Goal: Information Seeking & Learning: Learn about a topic

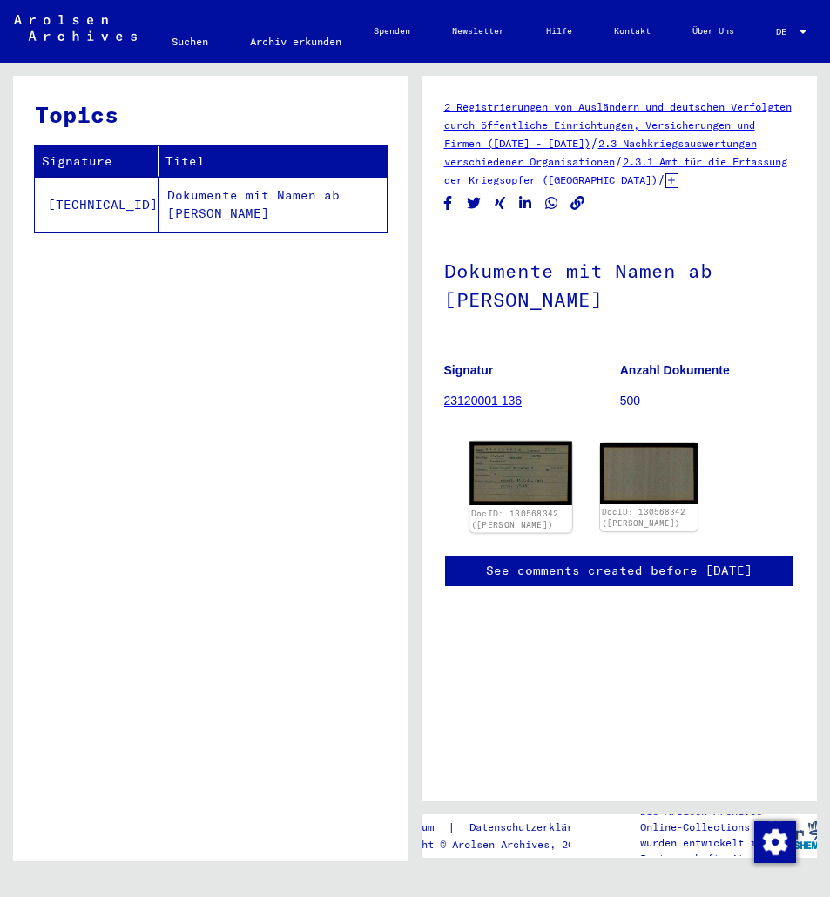
click at [530, 479] on img at bounding box center [521, 474] width 102 height 64
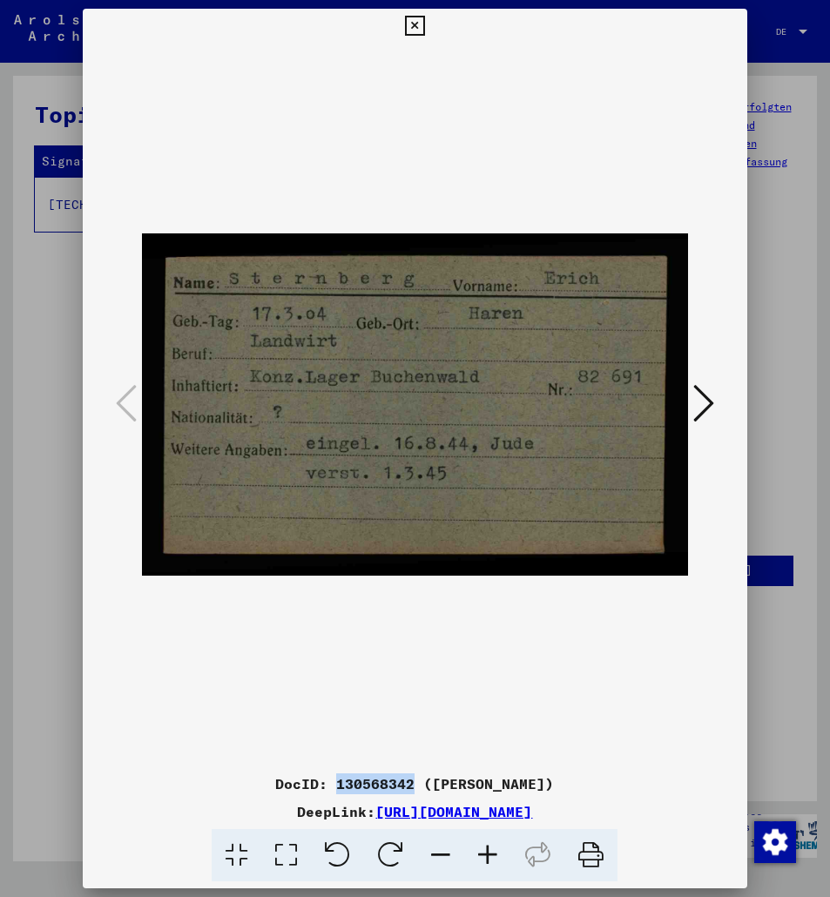
drag, startPoint x: 328, startPoint y: 786, endPoint x: 408, endPoint y: 781, distance: 79.5
click at [408, 781] on div "DocID: 130568342 ([PERSON_NAME])" at bounding box center [415, 784] width 664 height 21
click at [425, 25] on icon at bounding box center [415, 26] width 20 height 21
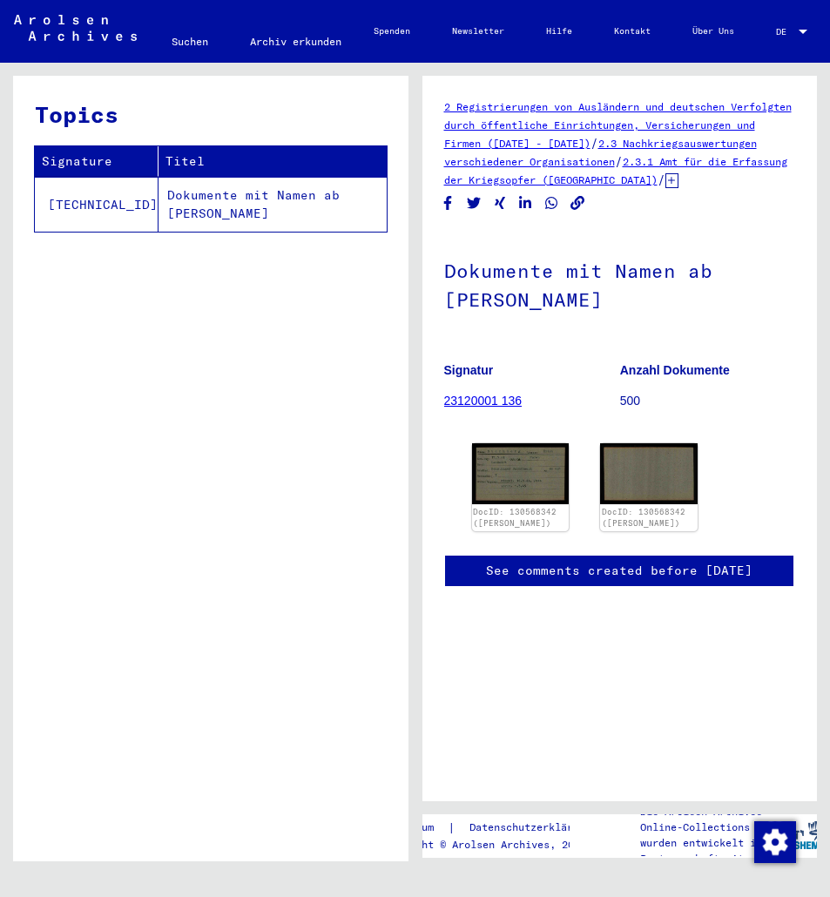
click at [481, 408] on link "23120001 136" at bounding box center [483, 401] width 78 height 14
click at [636, 489] on img at bounding box center [649, 473] width 98 height 61
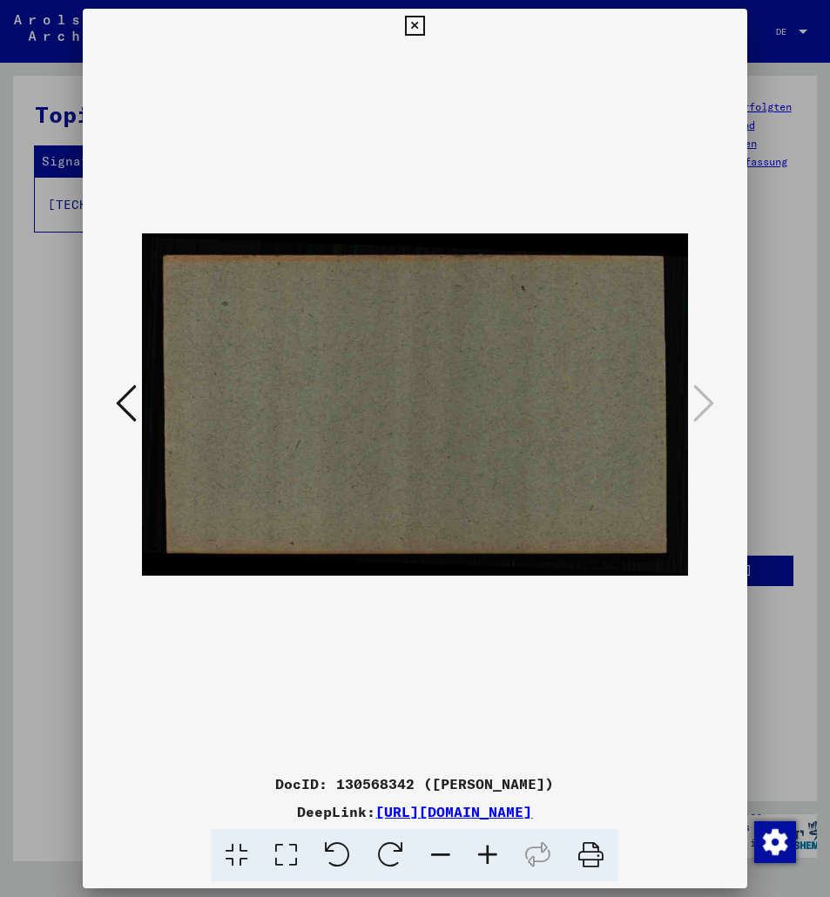
click at [129, 404] on icon at bounding box center [126, 403] width 21 height 42
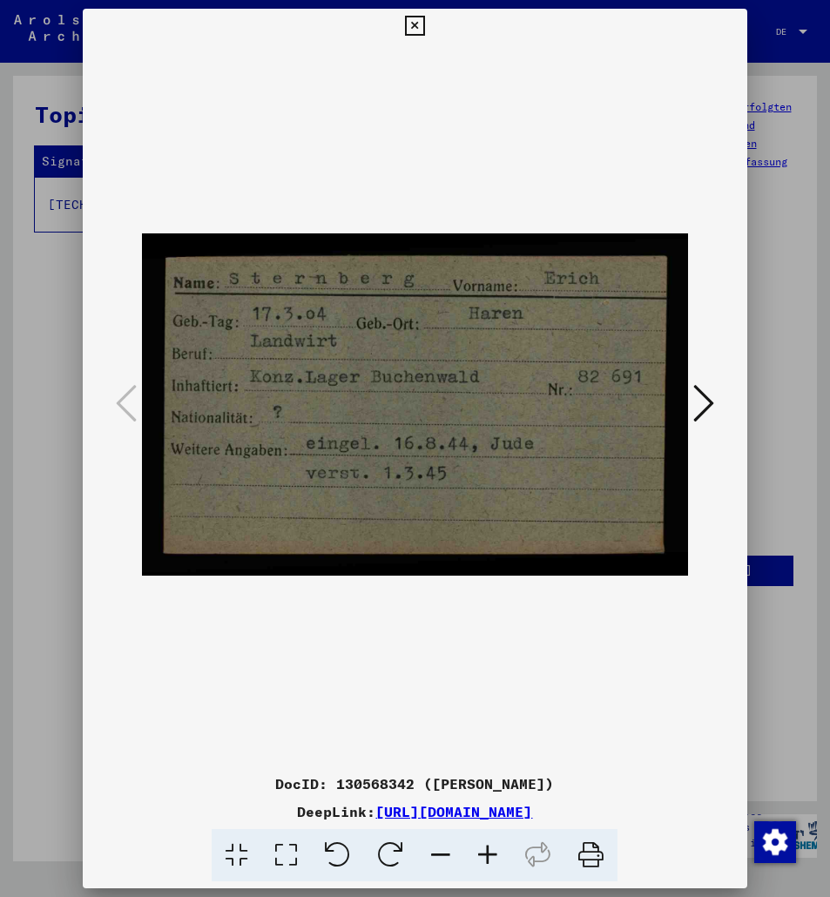
click at [425, 22] on icon at bounding box center [415, 26] width 20 height 21
